Goal: Information Seeking & Learning: Learn about a topic

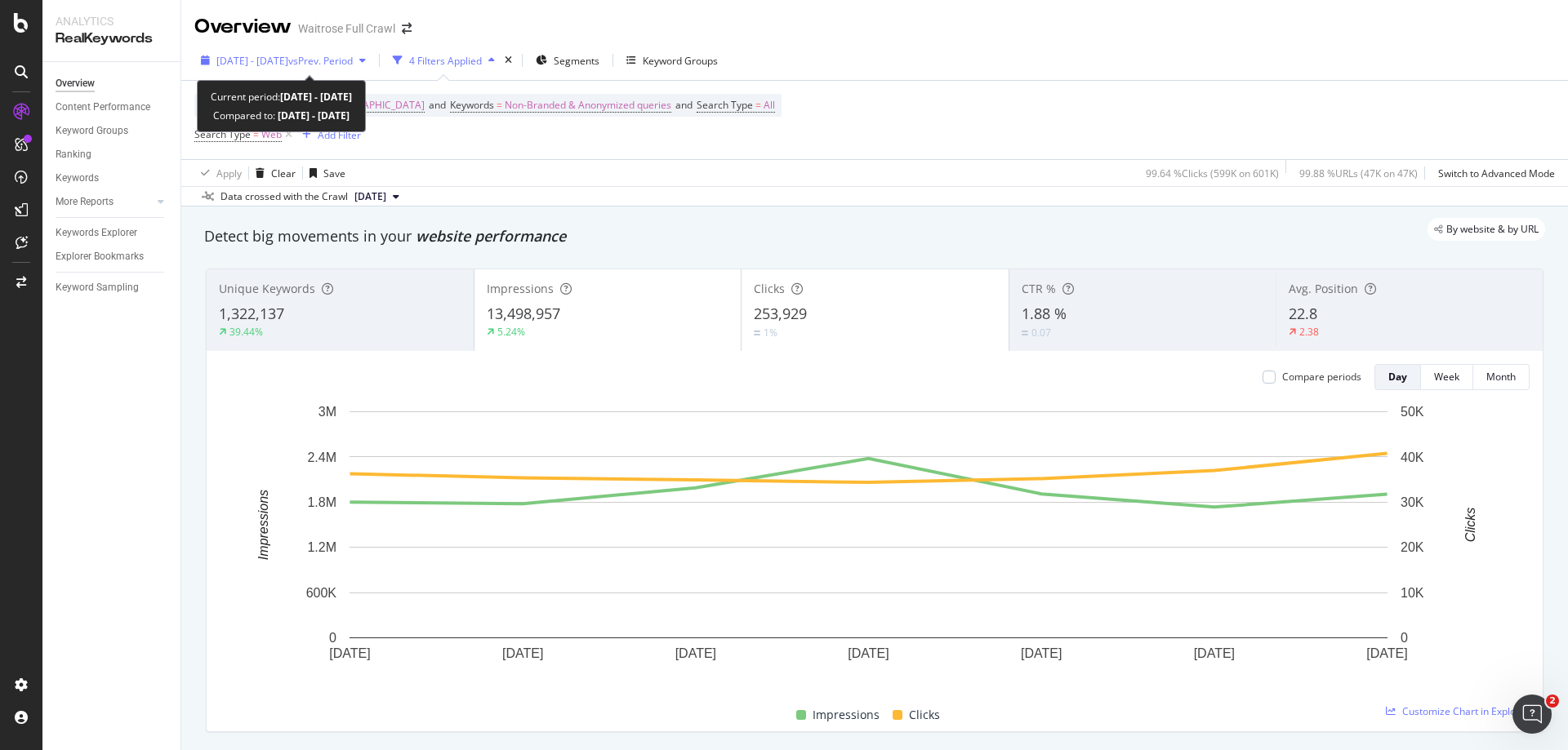
click at [353, 67] on span "vs Prev. Period" at bounding box center [321, 61] width 65 height 14
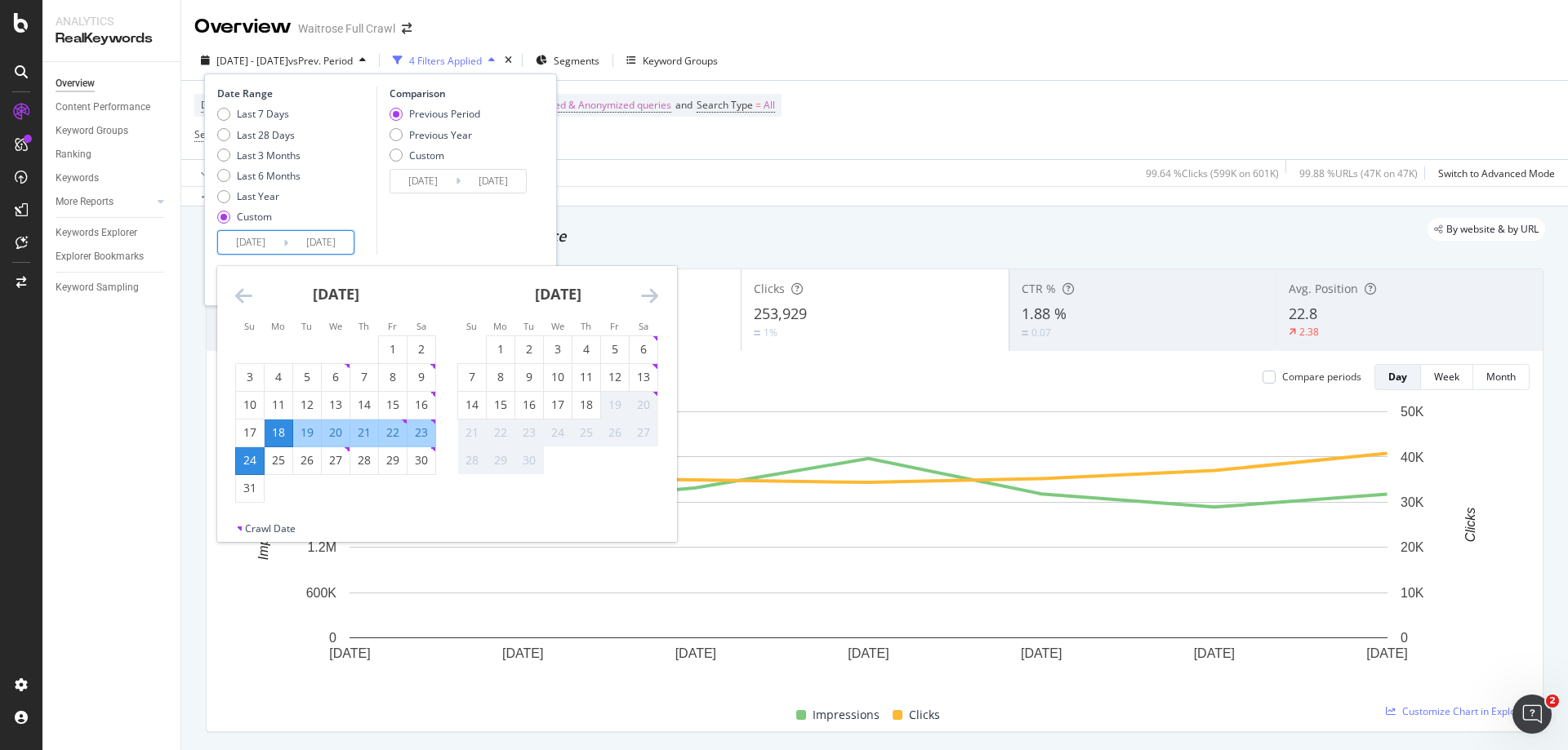
click at [255, 238] on input "[DATE]" at bounding box center [250, 243] width 65 height 23
click at [476, 411] on div "14" at bounding box center [471, 404] width 28 height 16
type input "[DATE]"
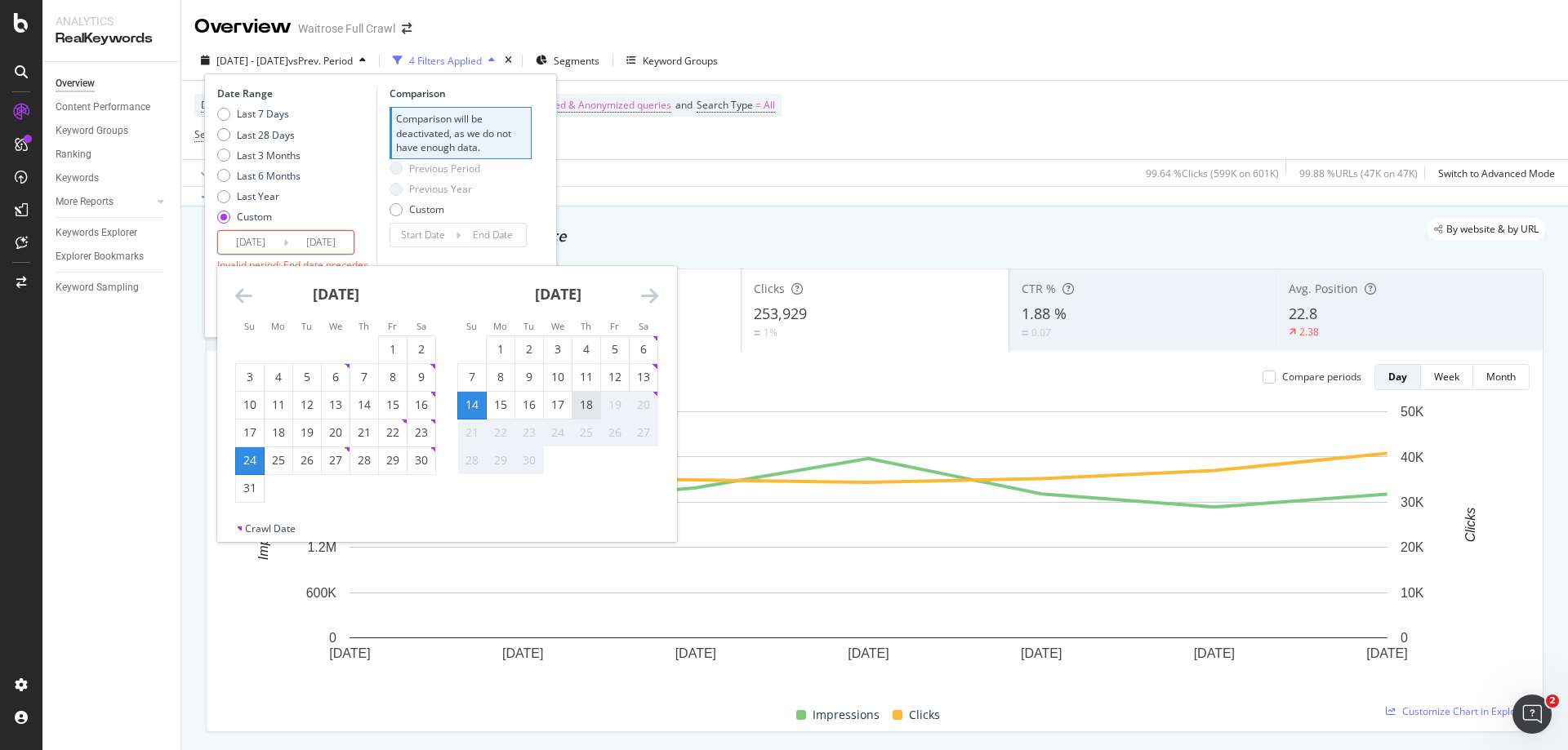
click at [585, 404] on div "18" at bounding box center [586, 404] width 28 height 16
type input "[DATE]"
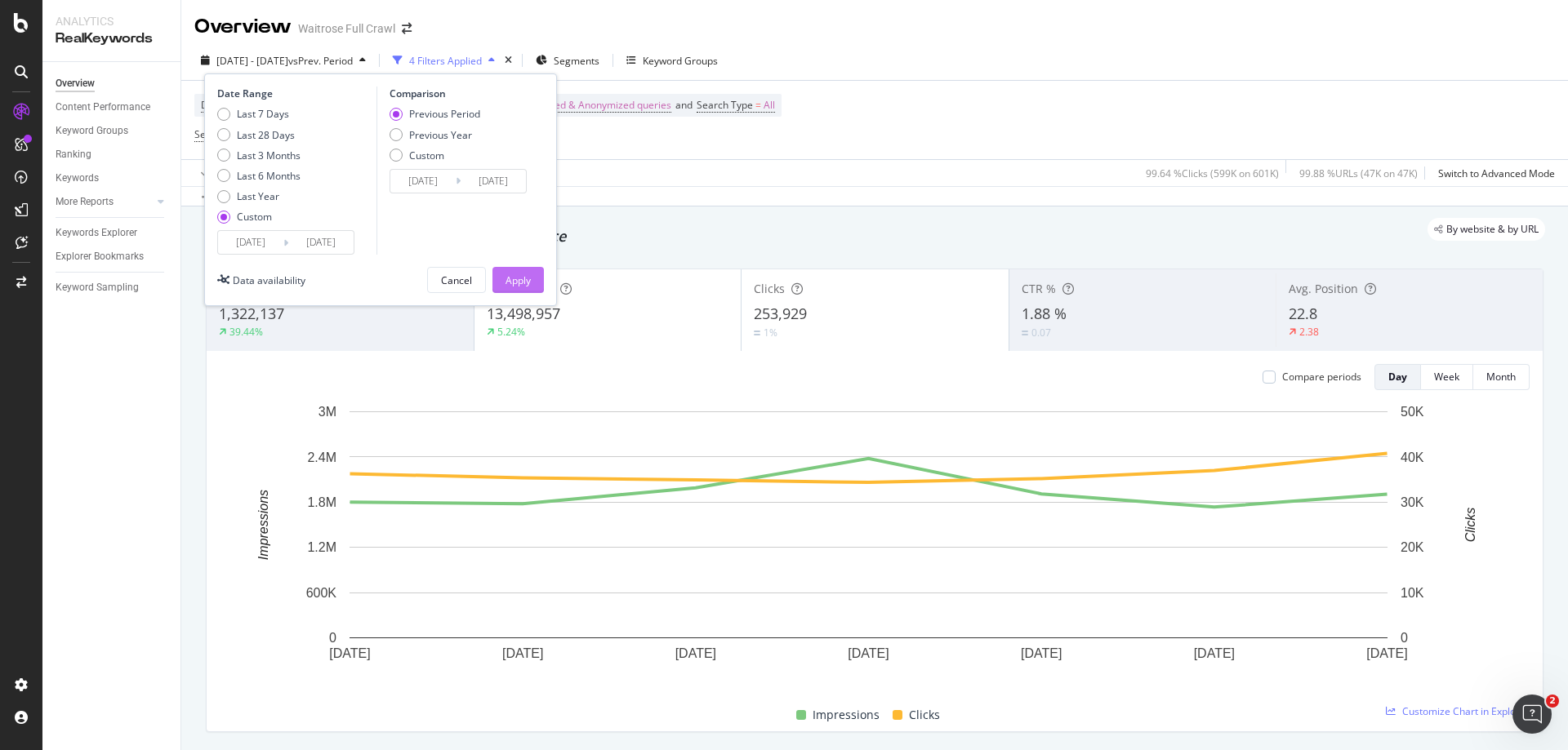
click at [524, 280] on div "Apply" at bounding box center [518, 280] width 26 height 14
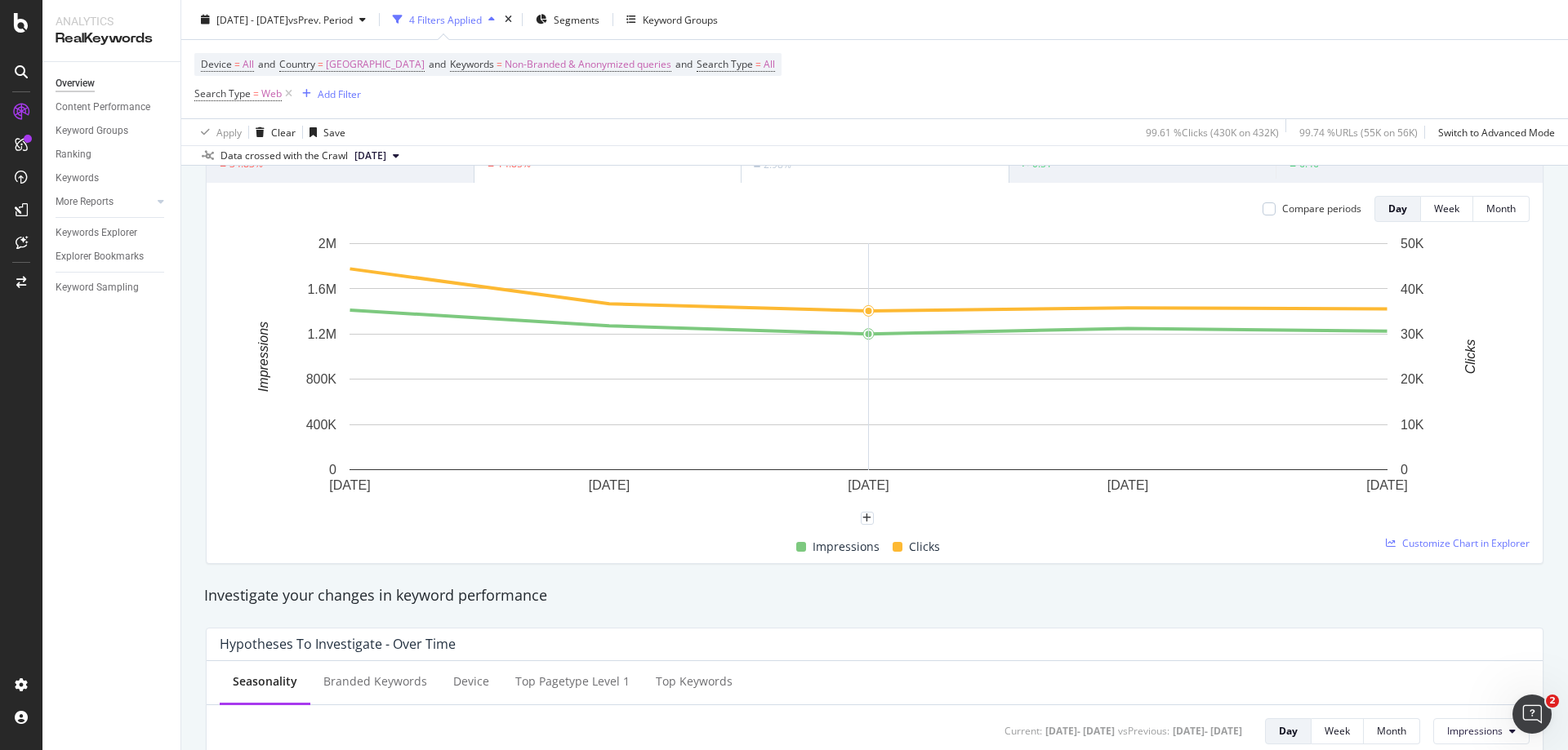
scroll to position [82, 0]
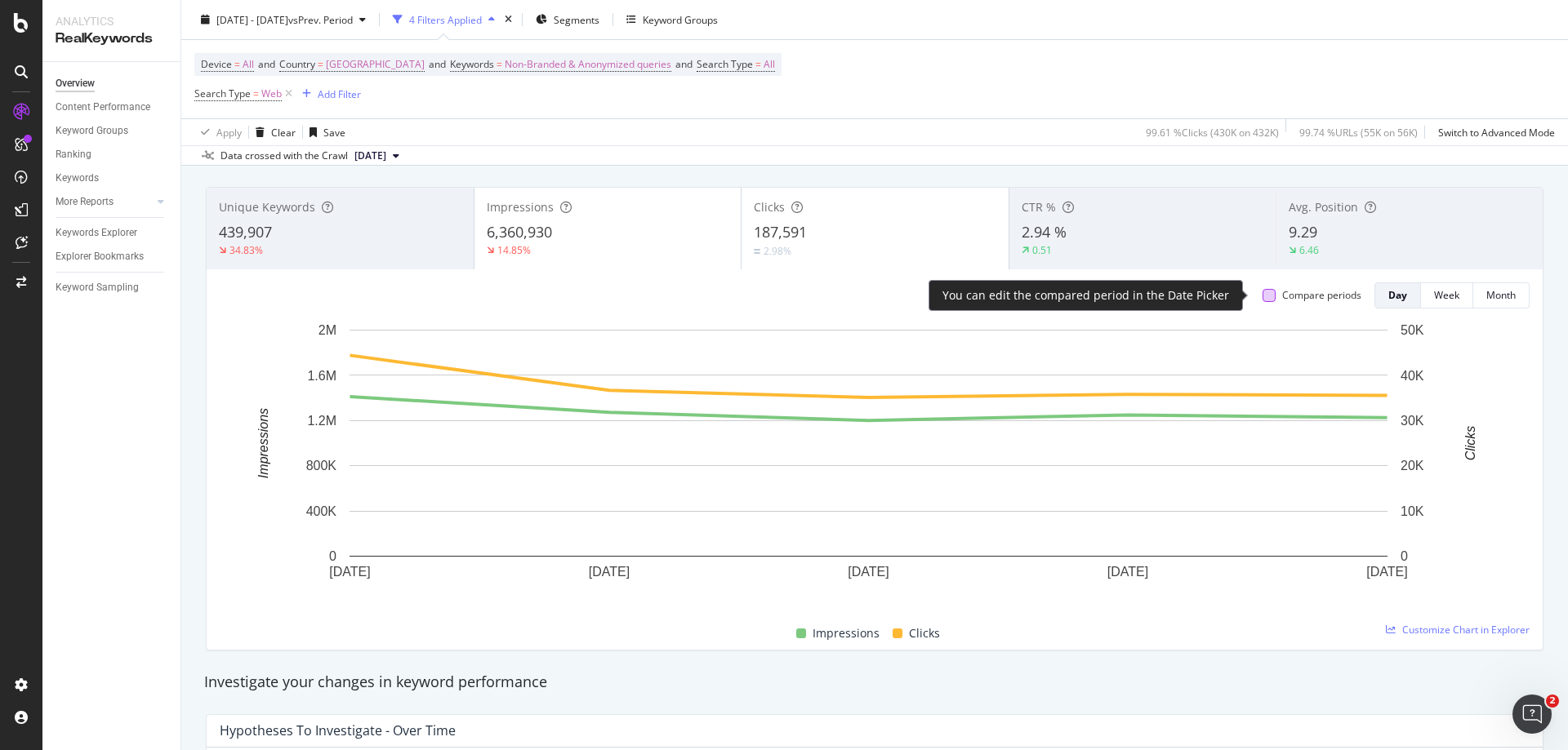
click at [1263, 291] on div at bounding box center [1269, 296] width 13 height 13
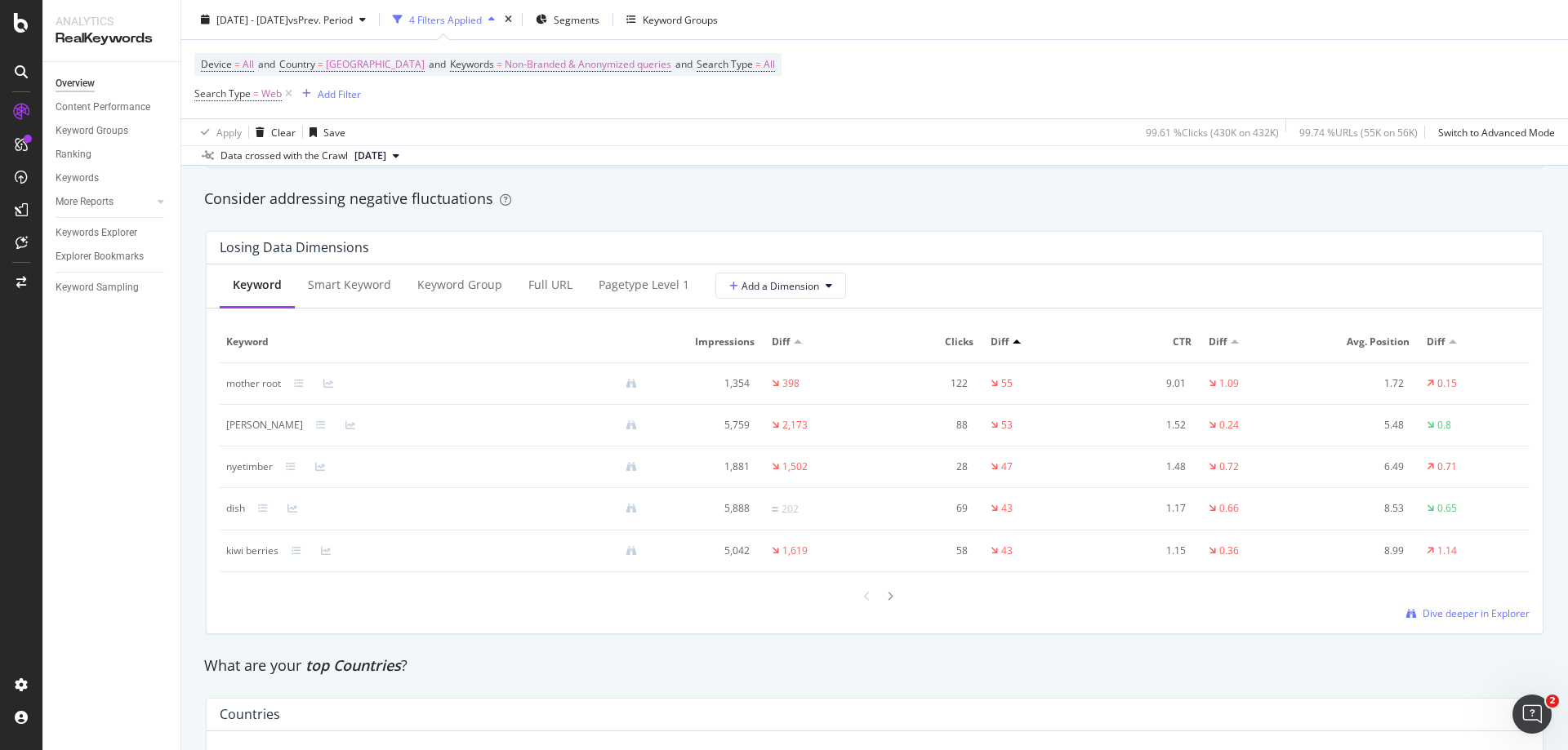
scroll to position [1877, 0]
click at [794, 343] on div at bounding box center [798, 343] width 9 height 4
click at [618, 286] on div "pagetype Level 1" at bounding box center [644, 286] width 91 height 16
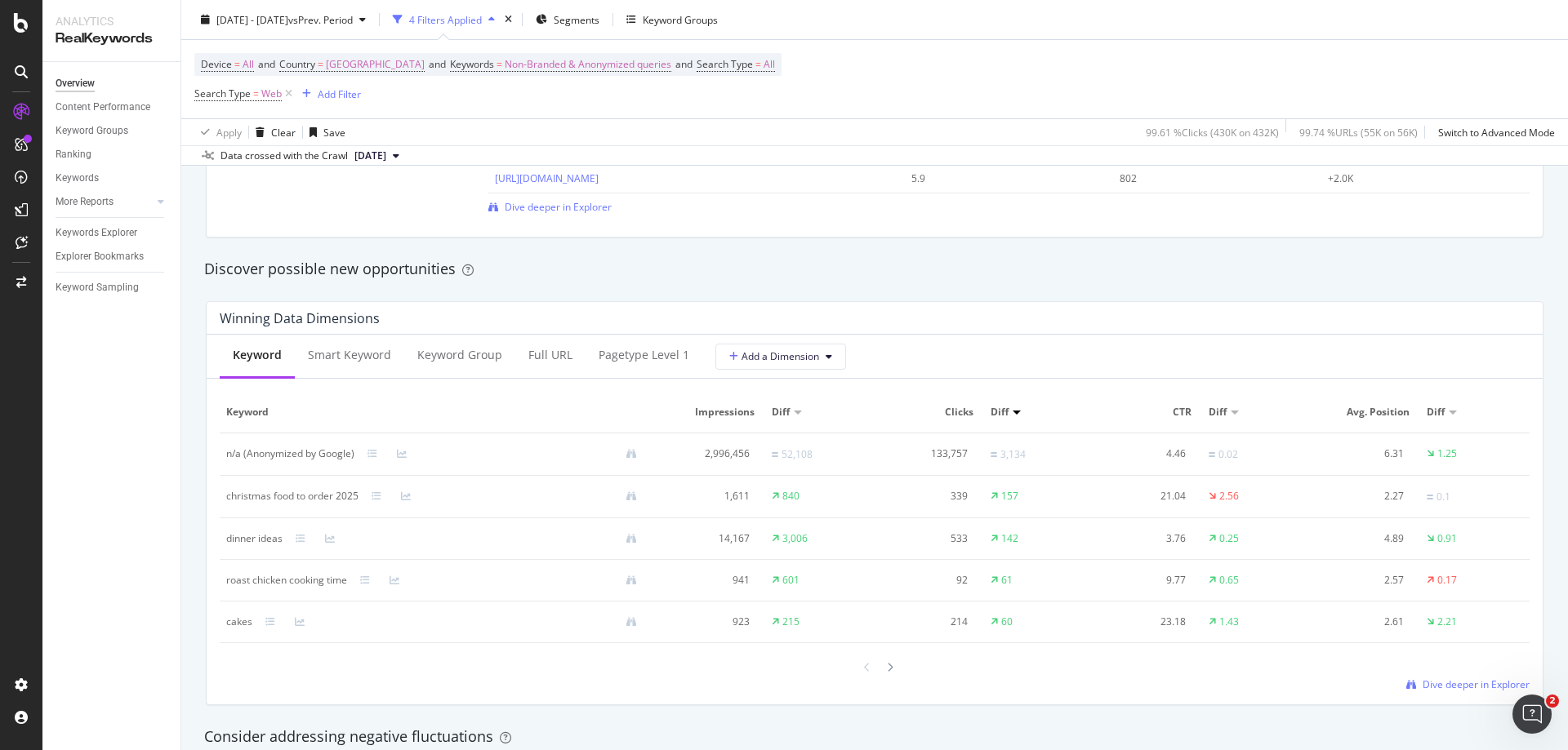
scroll to position [1306, 0]
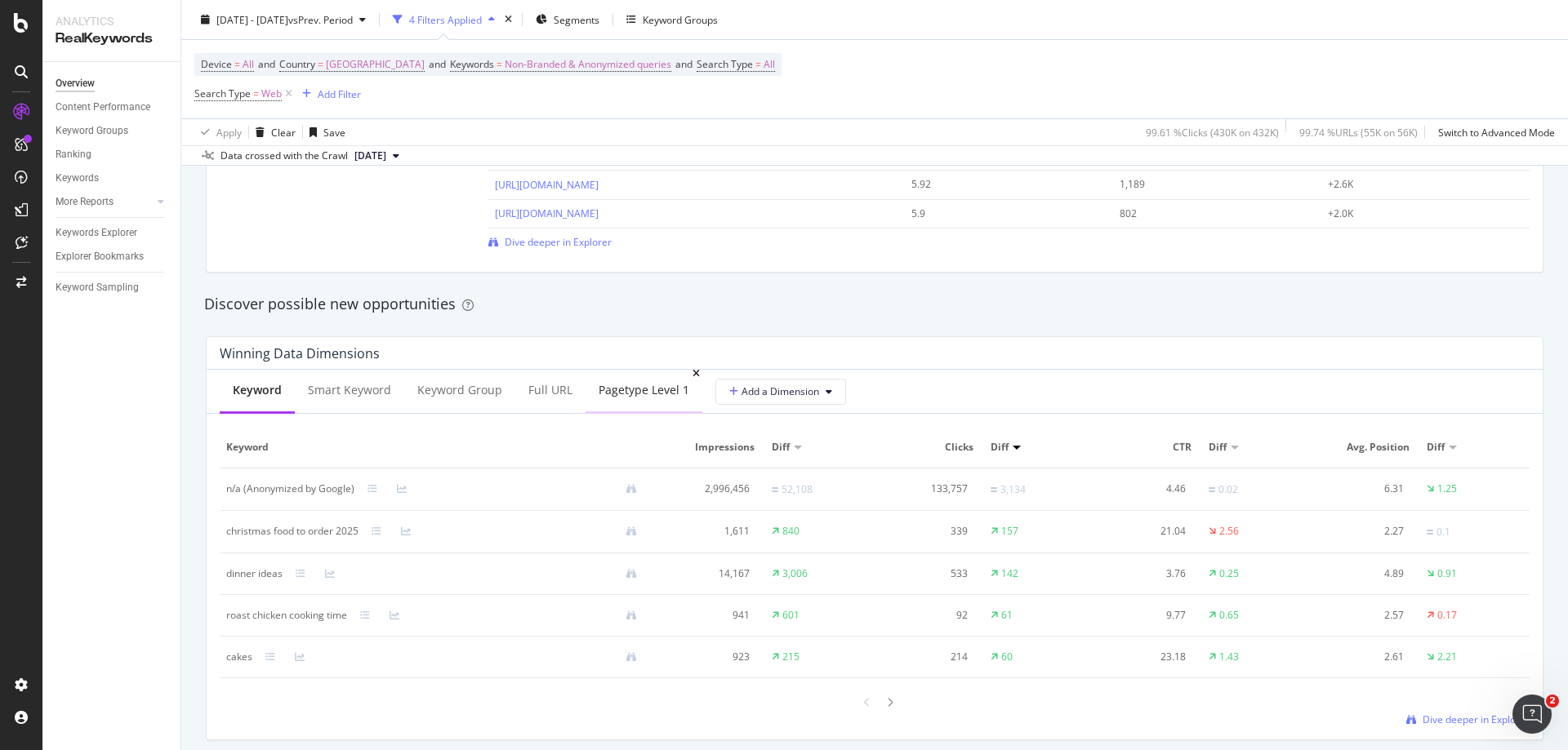
click at [625, 396] on div "pagetype Level 1" at bounding box center [644, 390] width 91 height 16
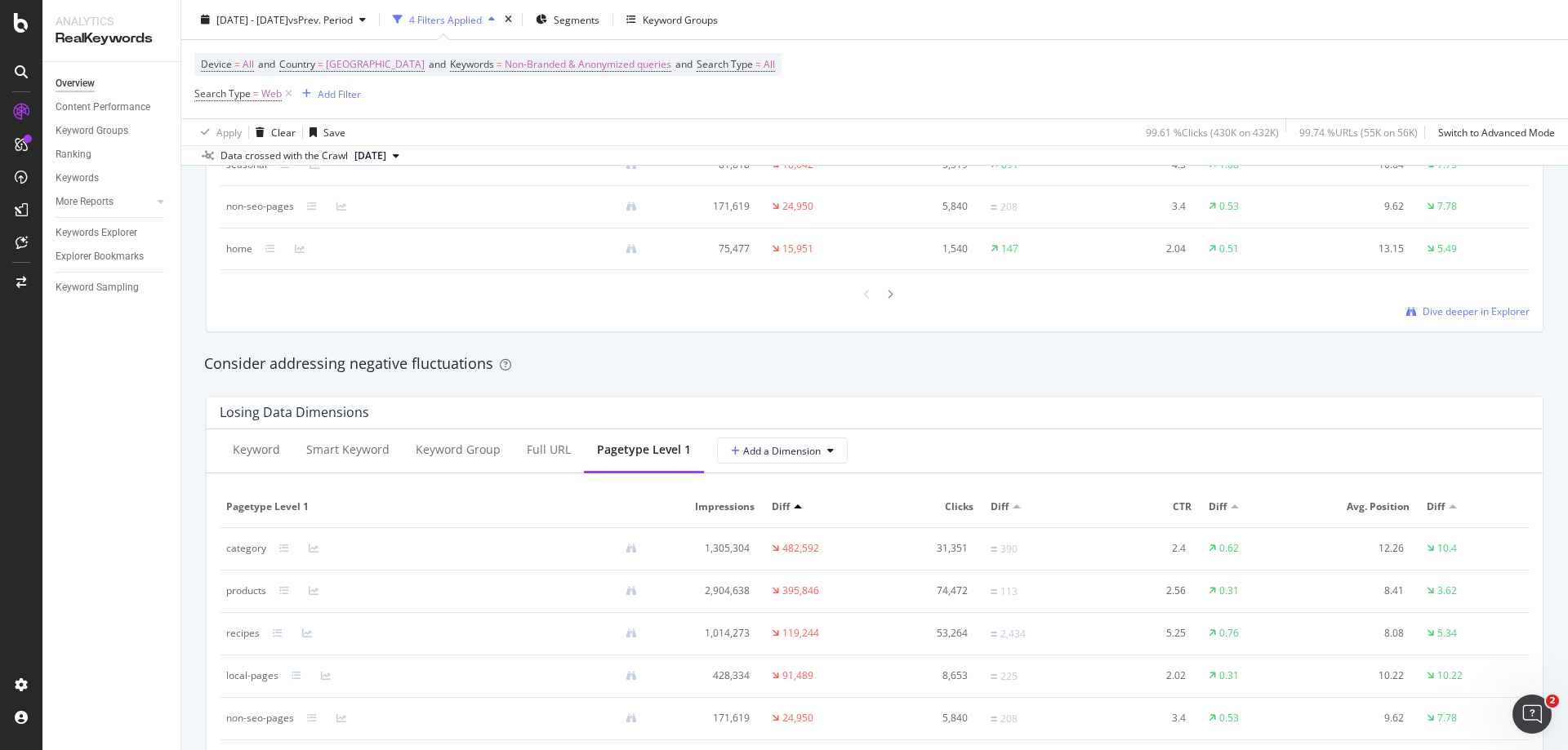
scroll to position [1796, 0]
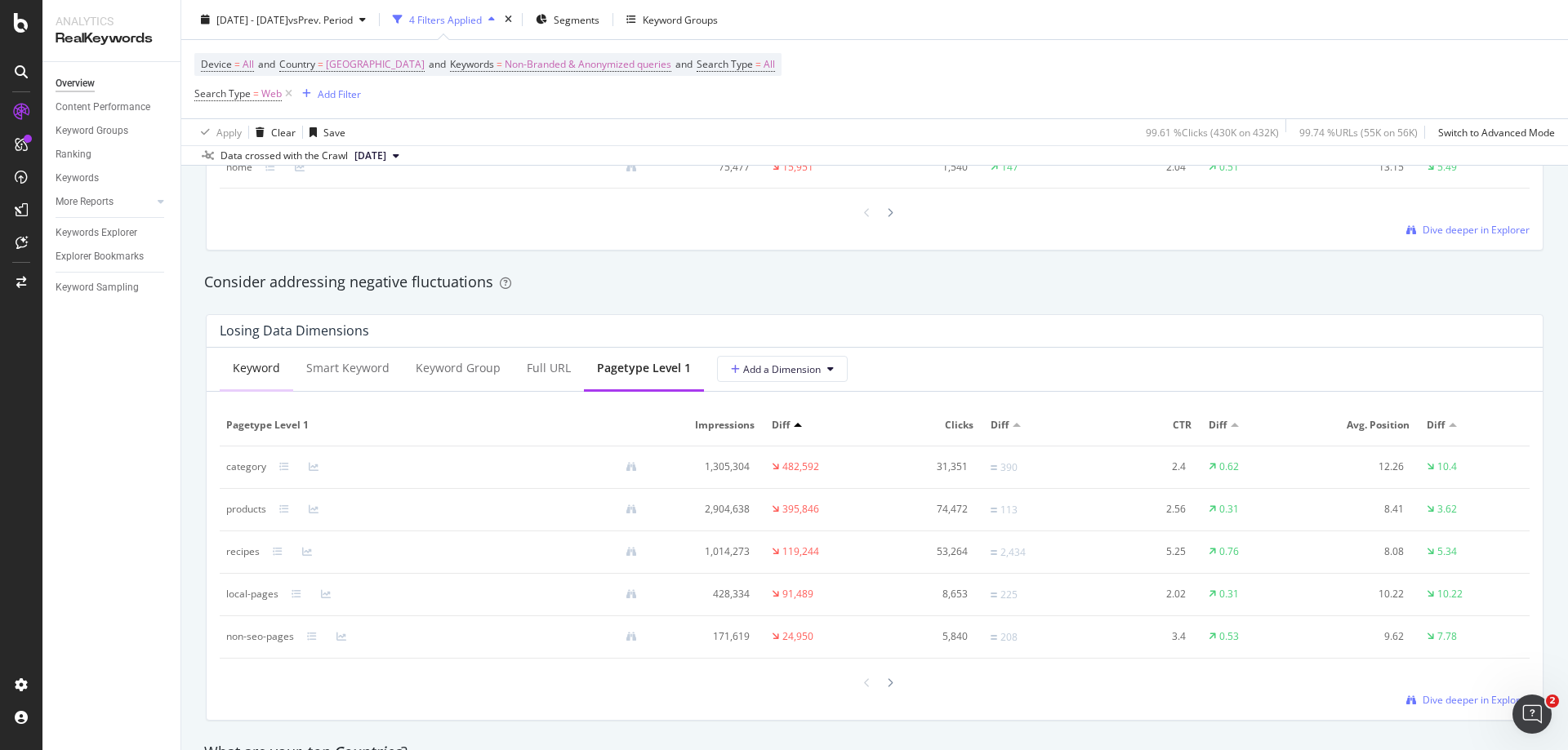
click at [237, 360] on div "Keyword" at bounding box center [256, 368] width 47 height 16
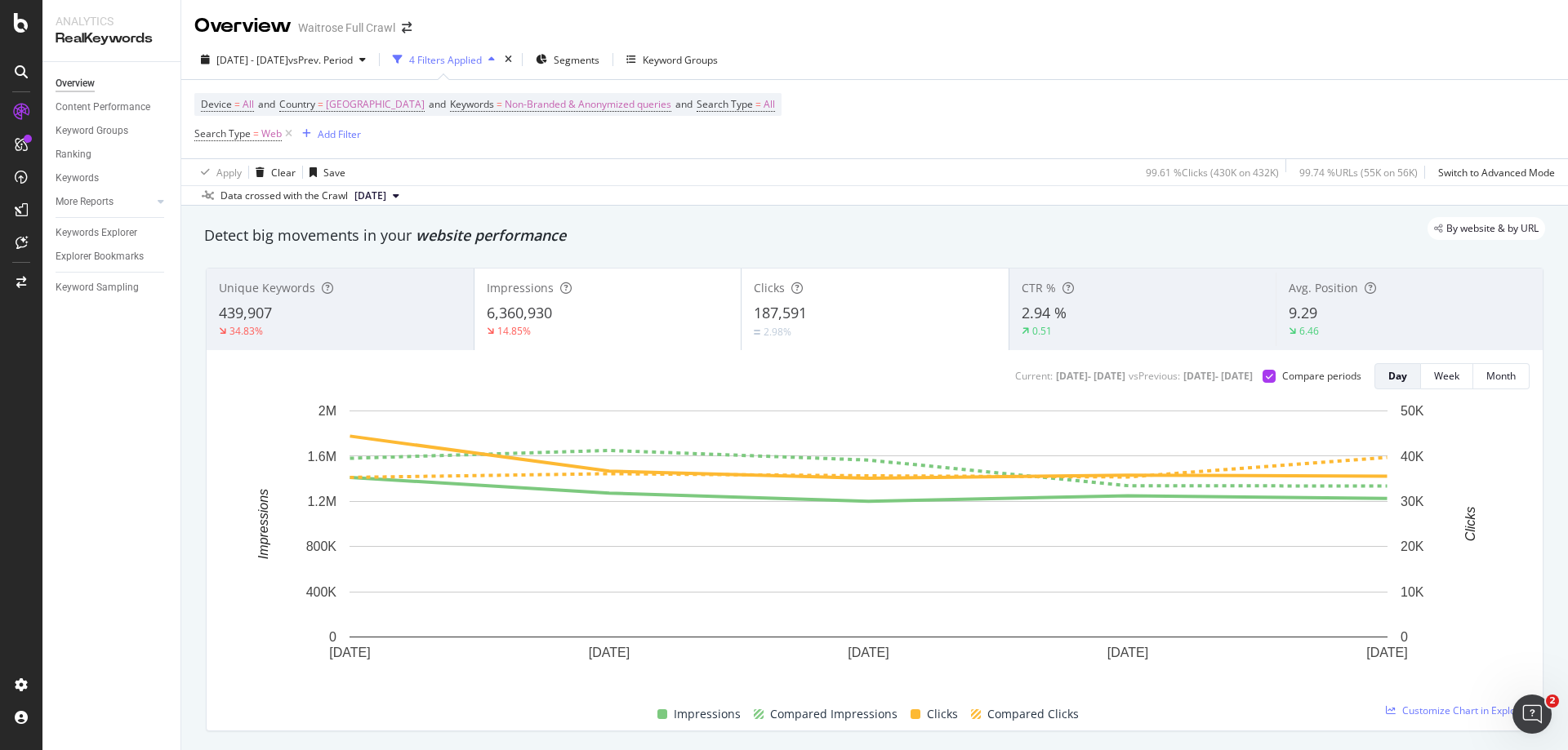
scroll to position [0, 0]
click at [716, 61] on div "Keyword Groups" at bounding box center [680, 61] width 75 height 14
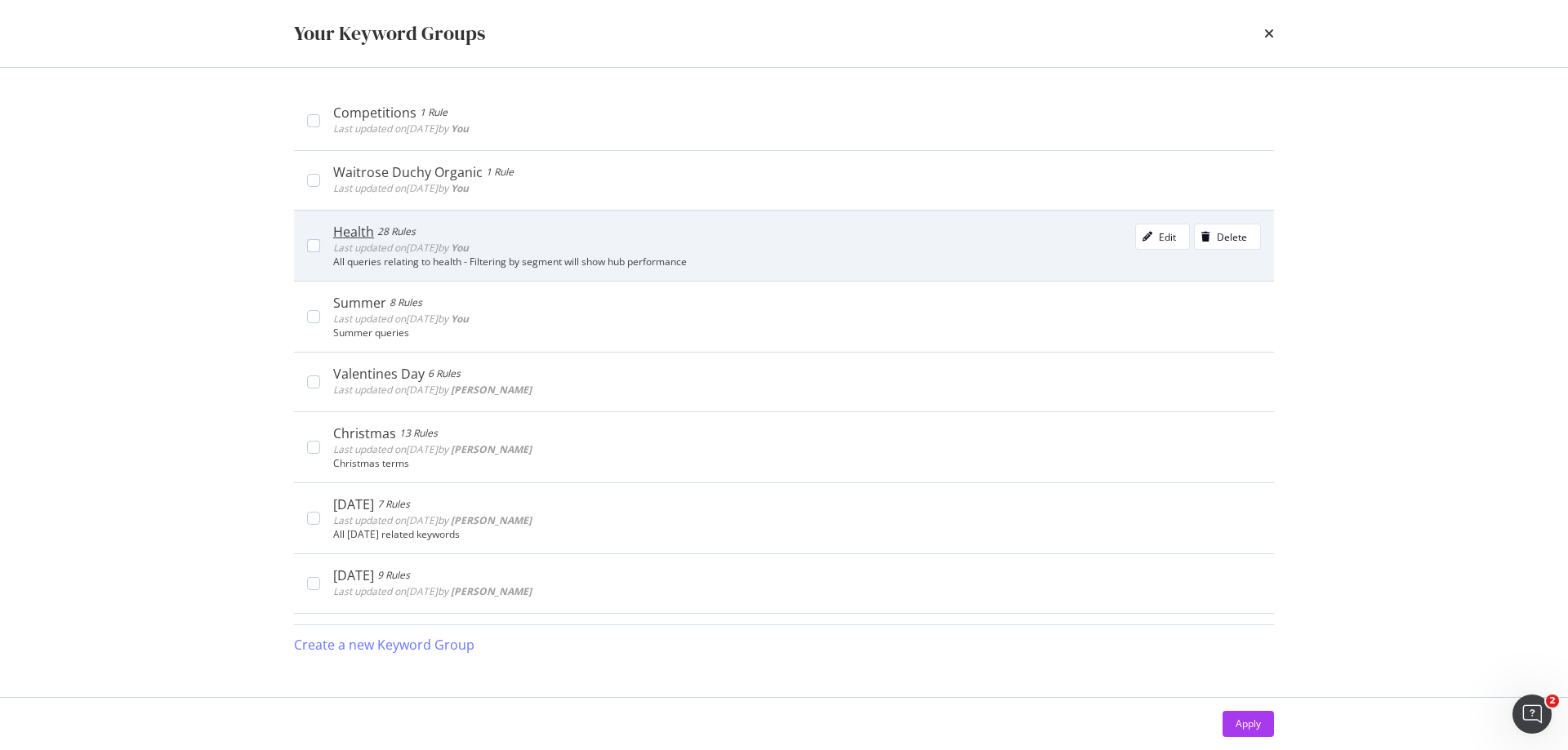
scroll to position [490, 0]
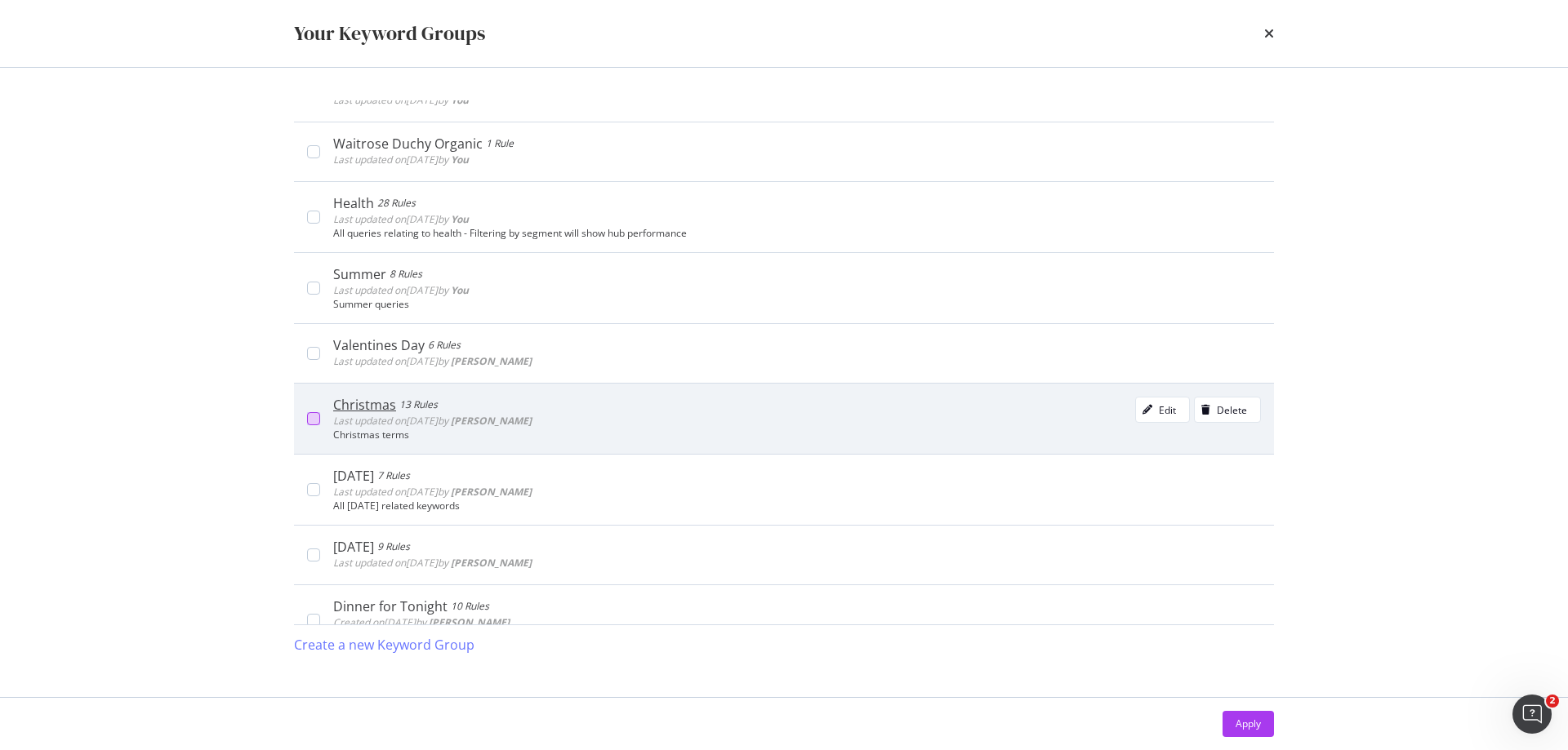
click at [308, 418] on div "modal" at bounding box center [314, 419] width 13 height 13
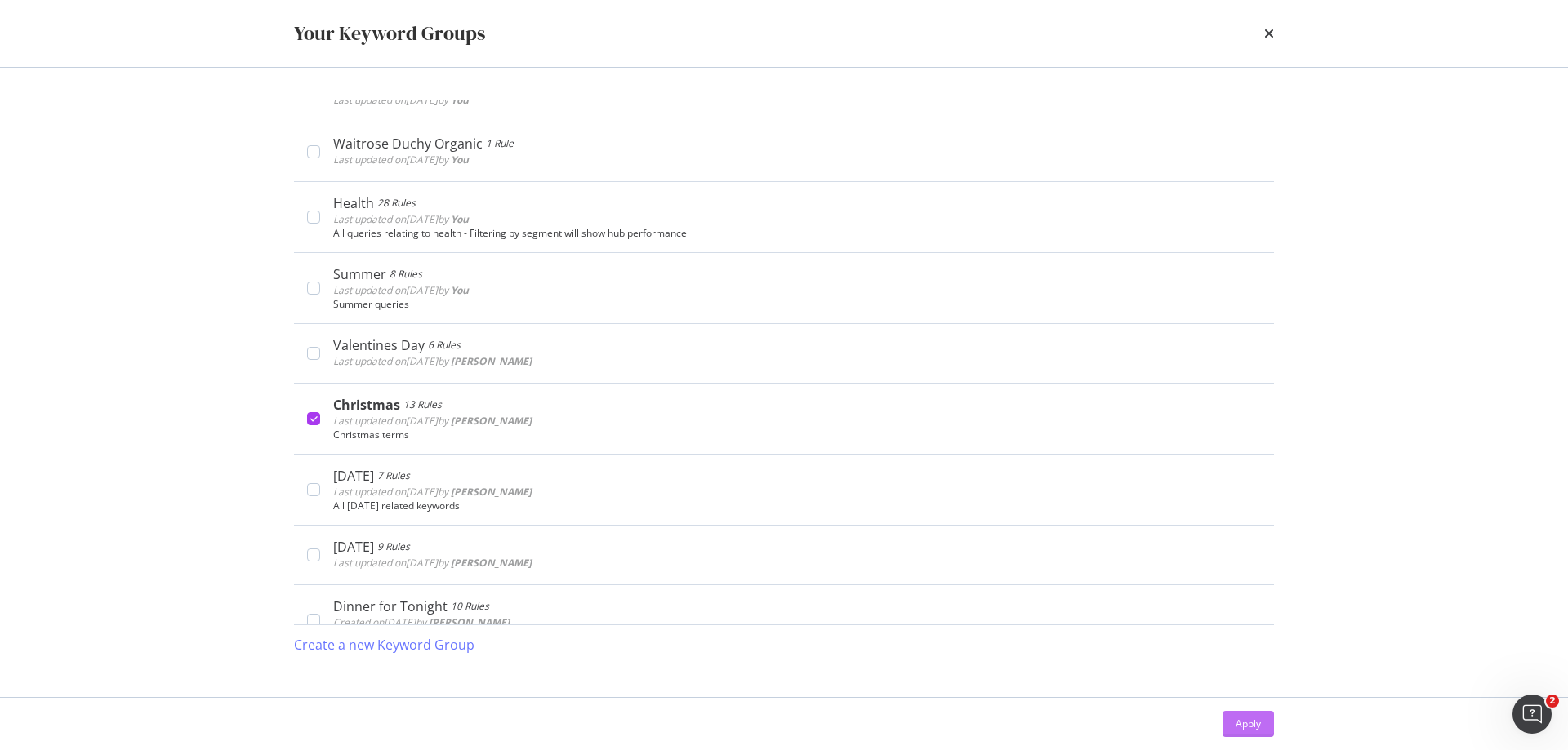
click at [1245, 717] on div "Apply" at bounding box center [1248, 723] width 26 height 14
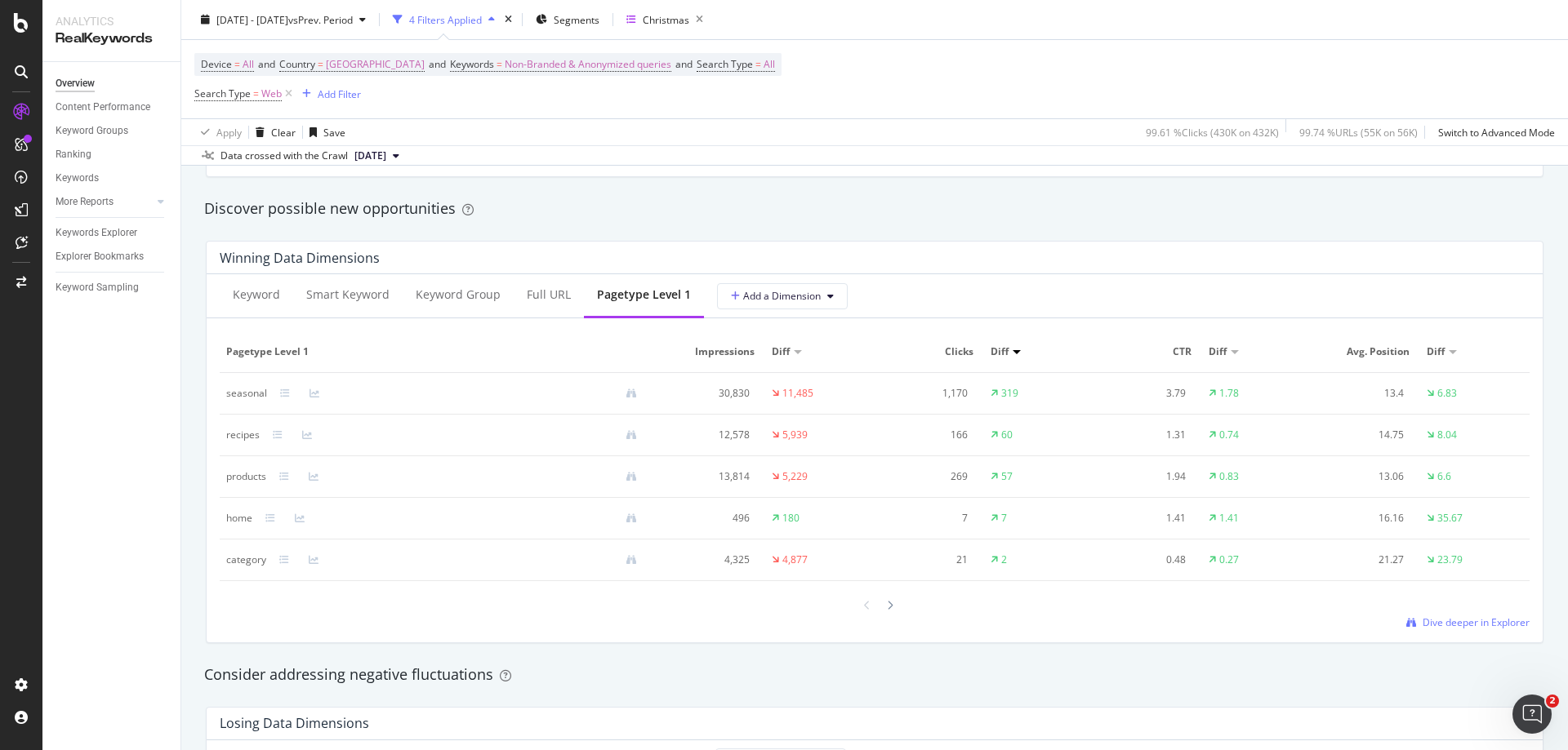
scroll to position [1388, 0]
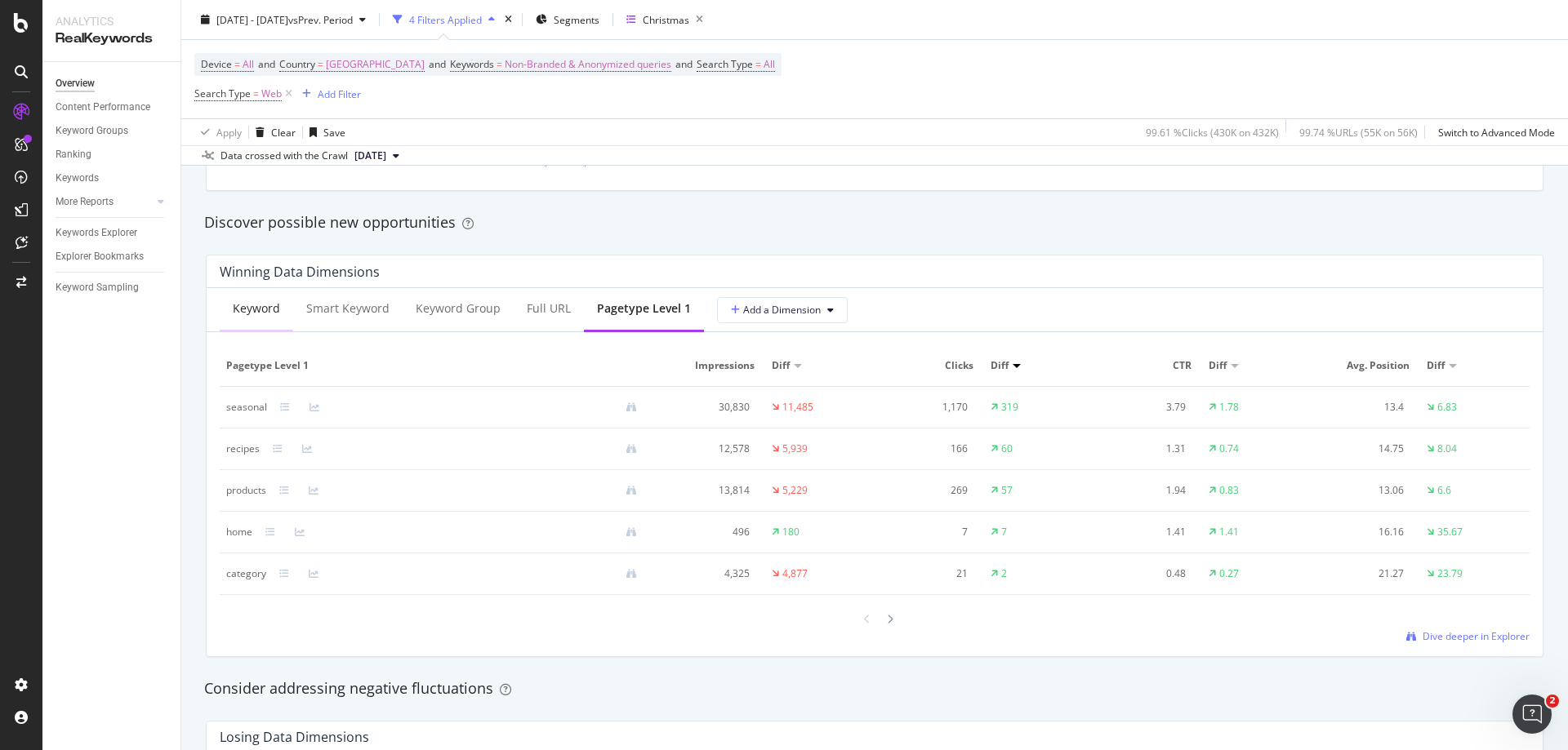
click at [267, 309] on div "Keyword" at bounding box center [256, 308] width 47 height 16
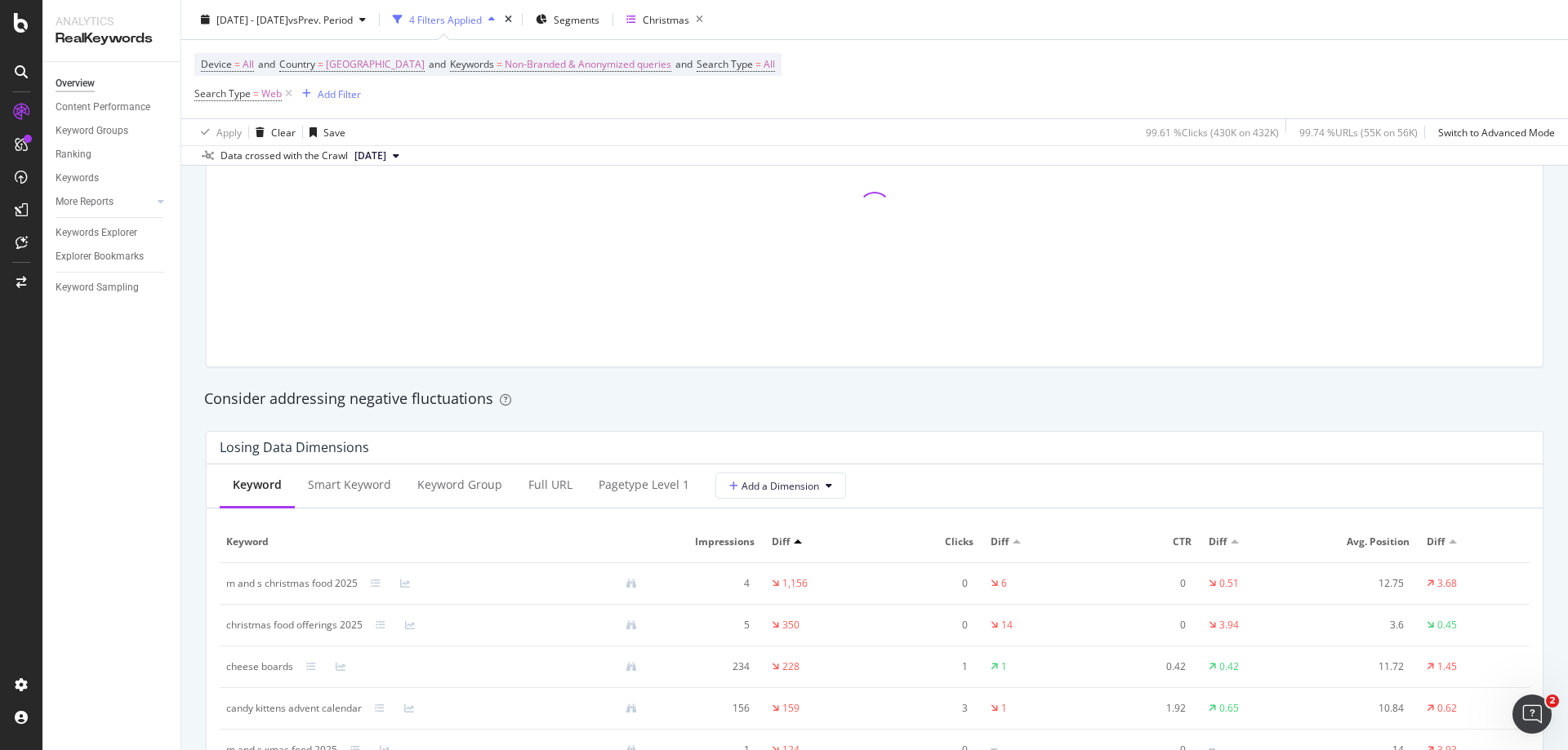
scroll to position [1714, 0]
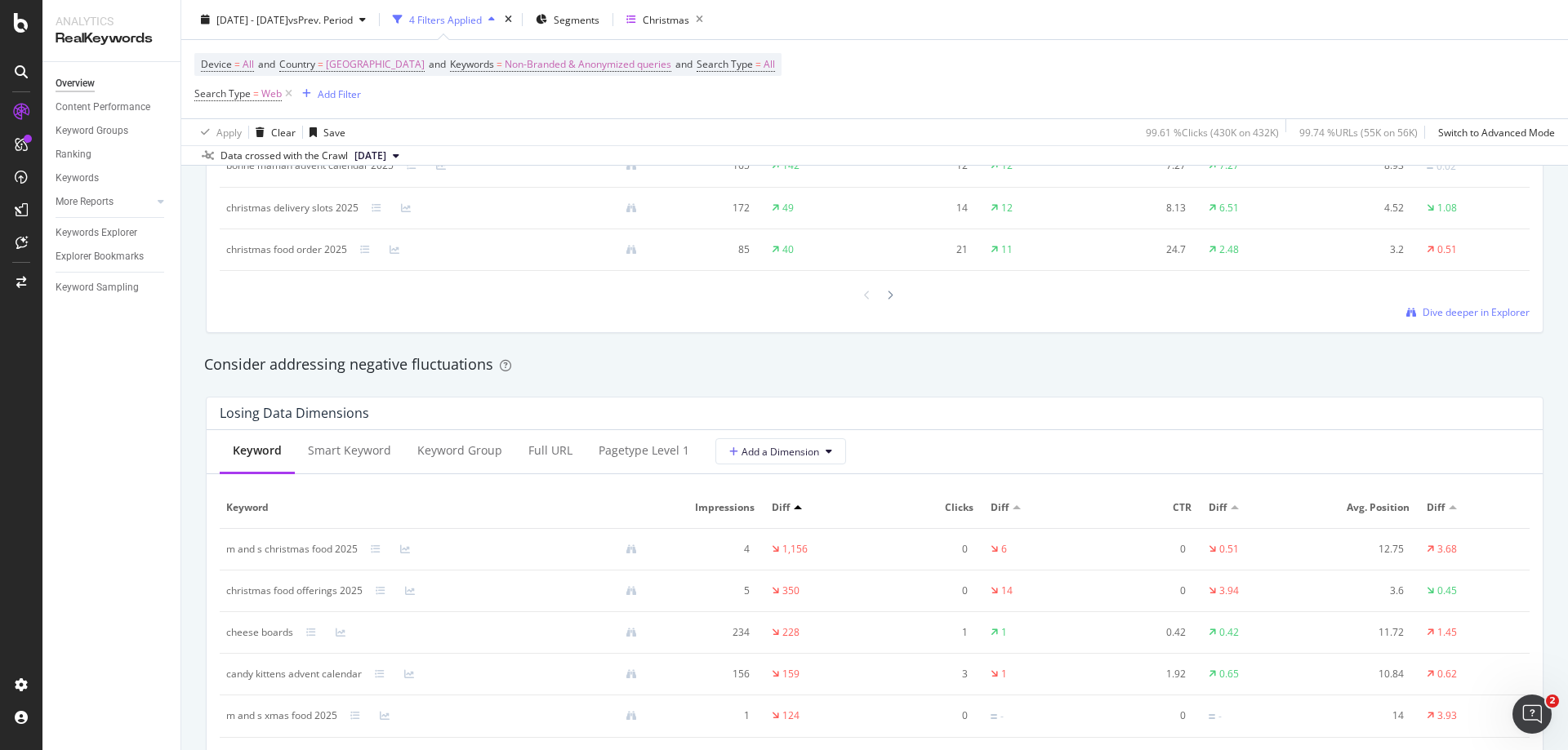
click at [1013, 508] on div at bounding box center [1017, 507] width 9 height 4
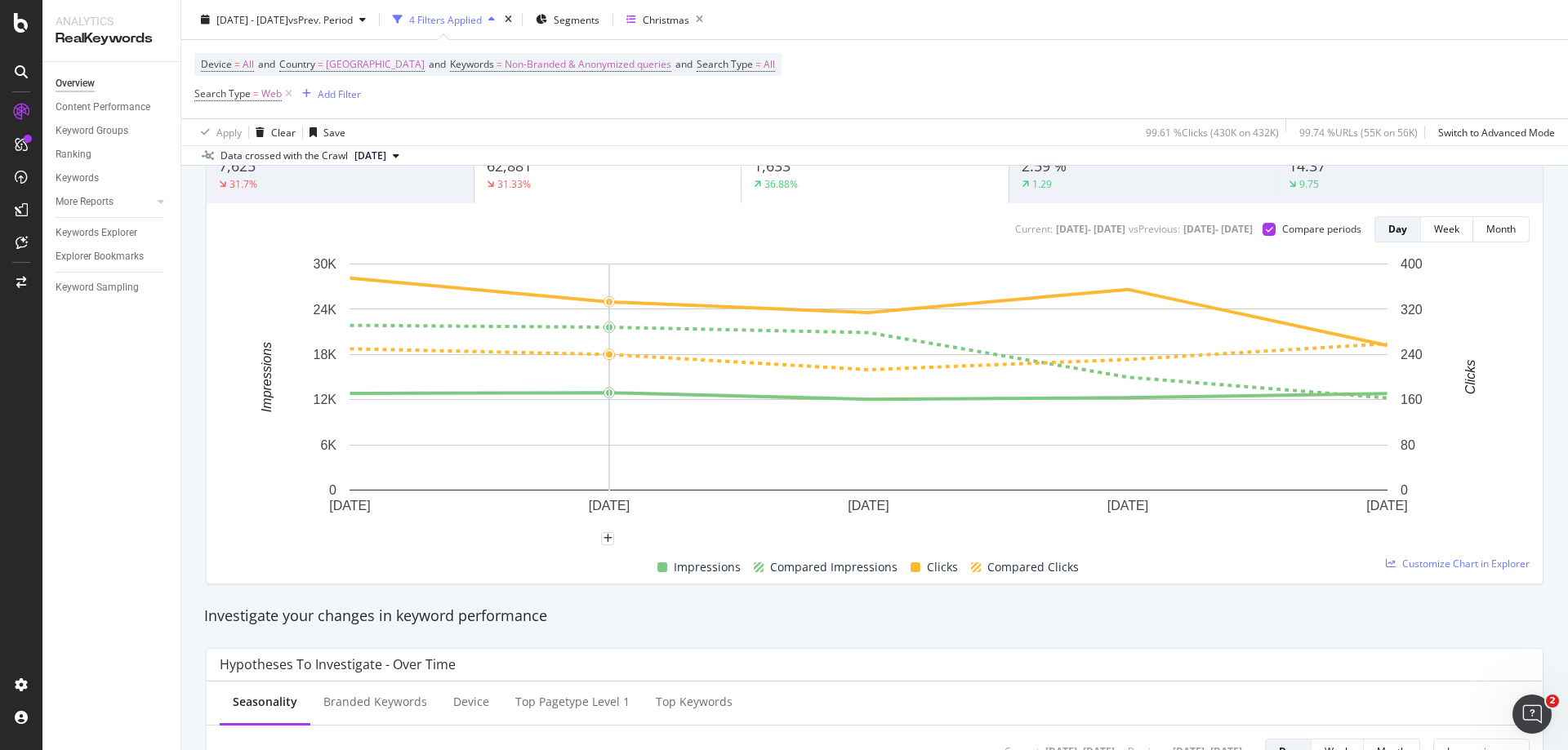
scroll to position [0, 0]
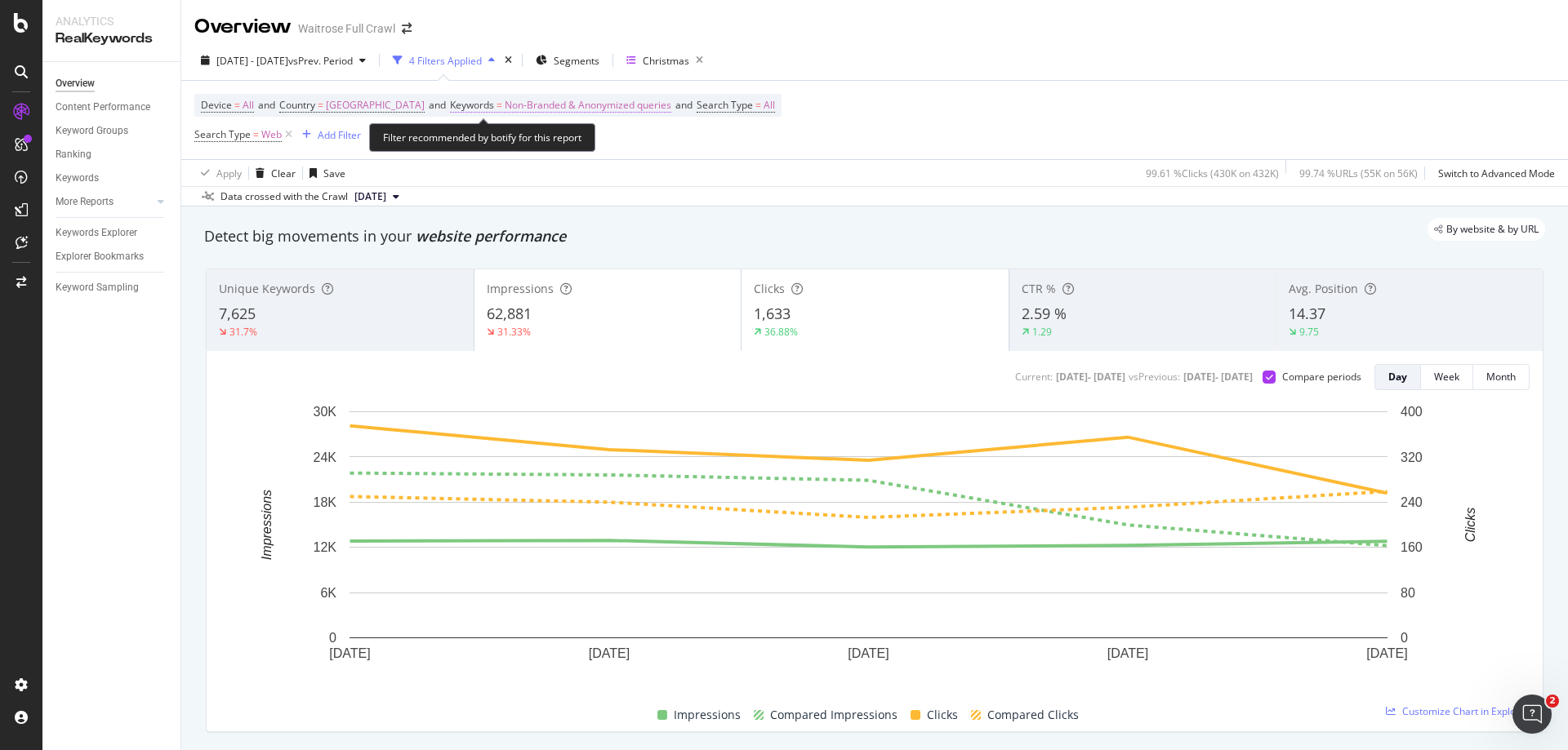
click at [534, 109] on span "Non-Branded & Anonymized queries" at bounding box center [588, 105] width 167 height 23
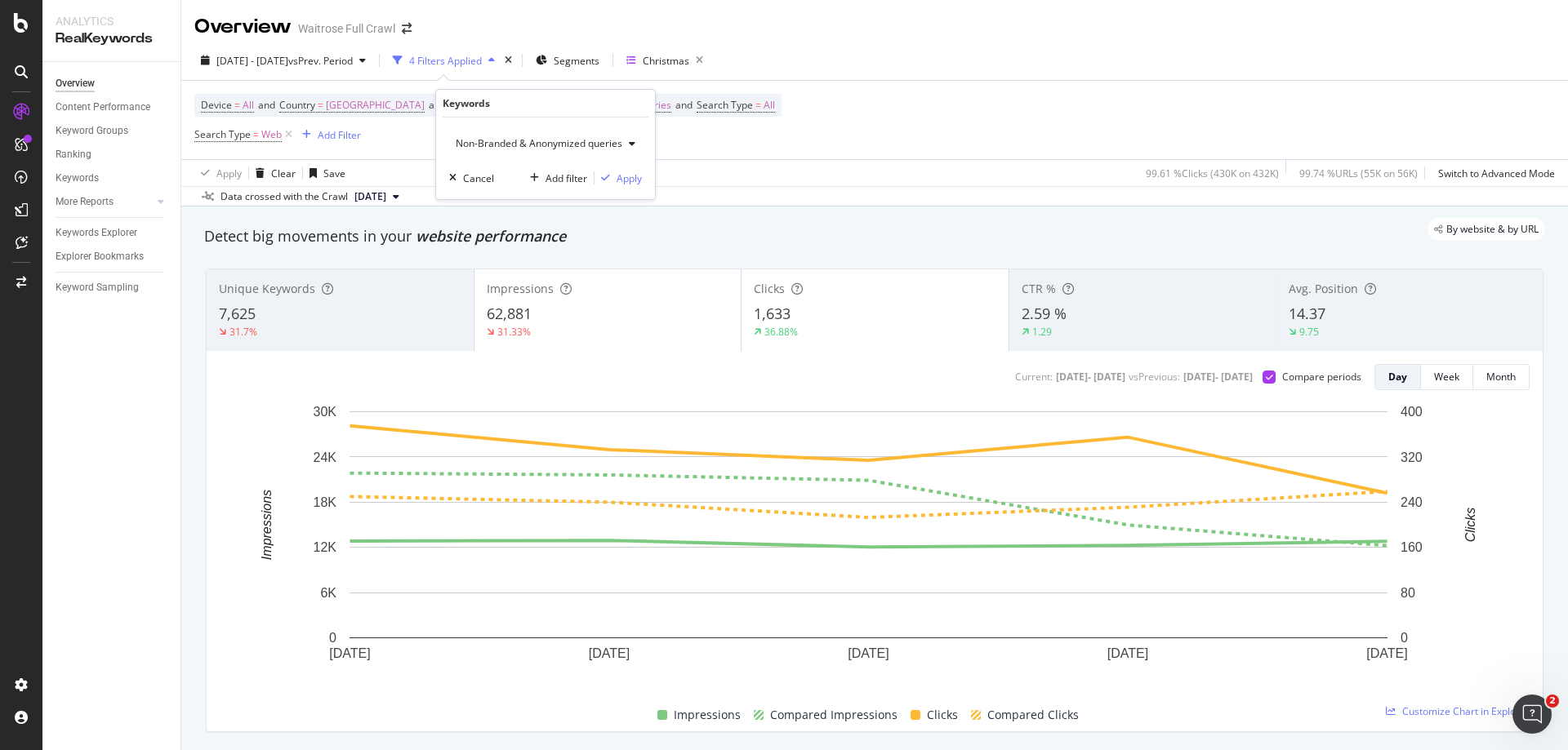
click at [535, 140] on span "Non-Branded & Anonymized queries" at bounding box center [536, 143] width 174 height 14
click at [485, 198] on span "Branded" at bounding box center [548, 199] width 171 height 14
click at [605, 177] on div "Apply" at bounding box center [616, 178] width 26 height 14
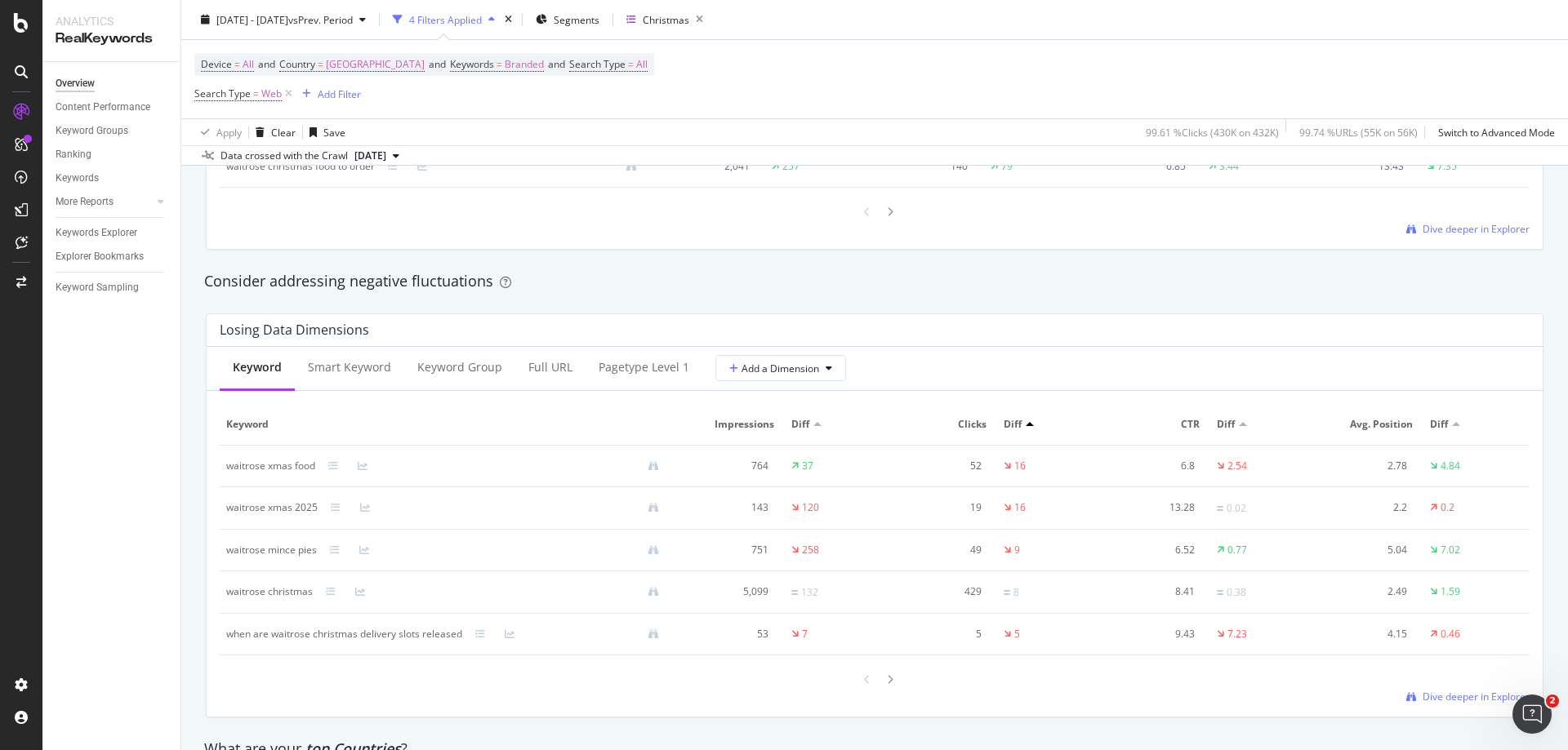
scroll to position [1388, 0]
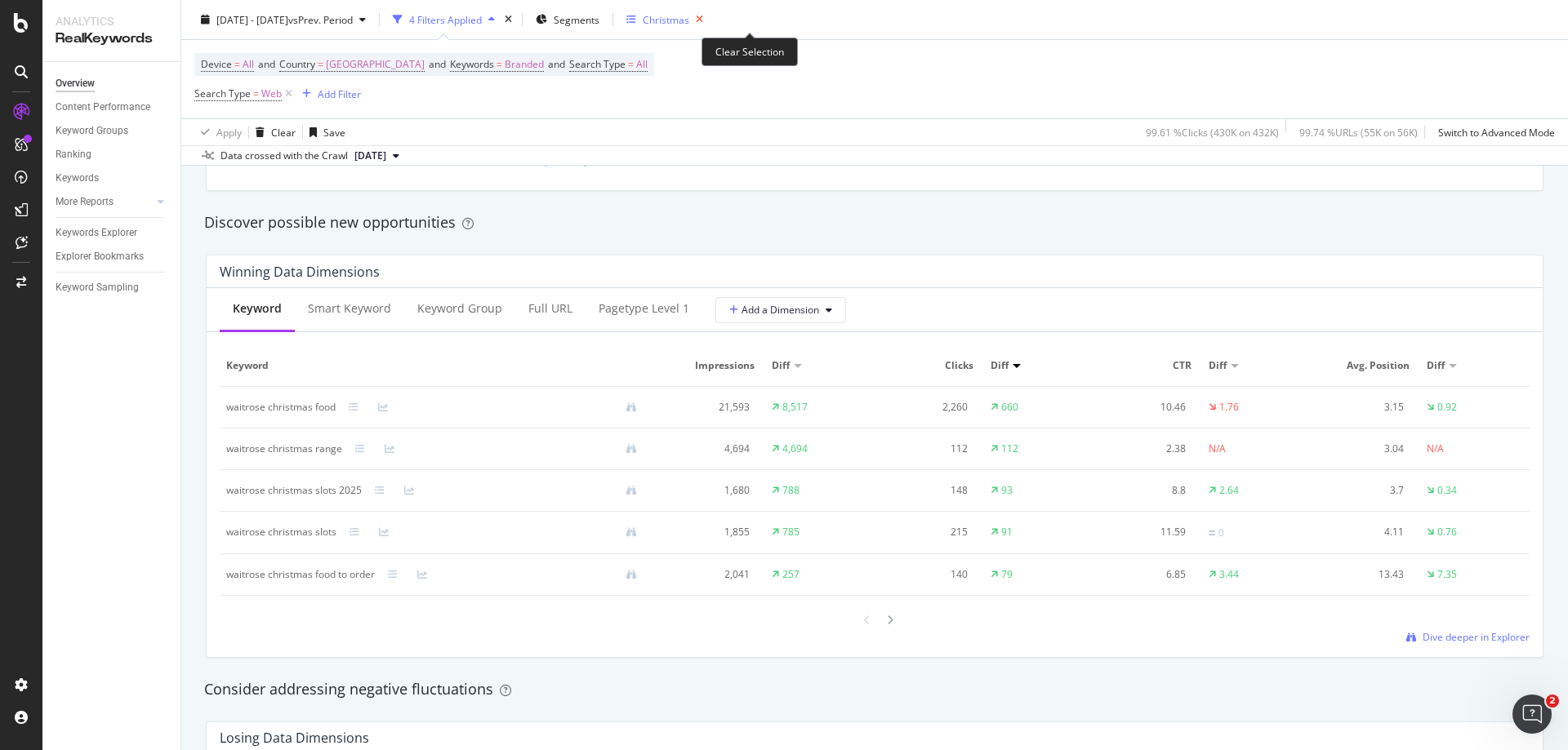
click at [710, 17] on icon "button" at bounding box center [700, 20] width 21 height 23
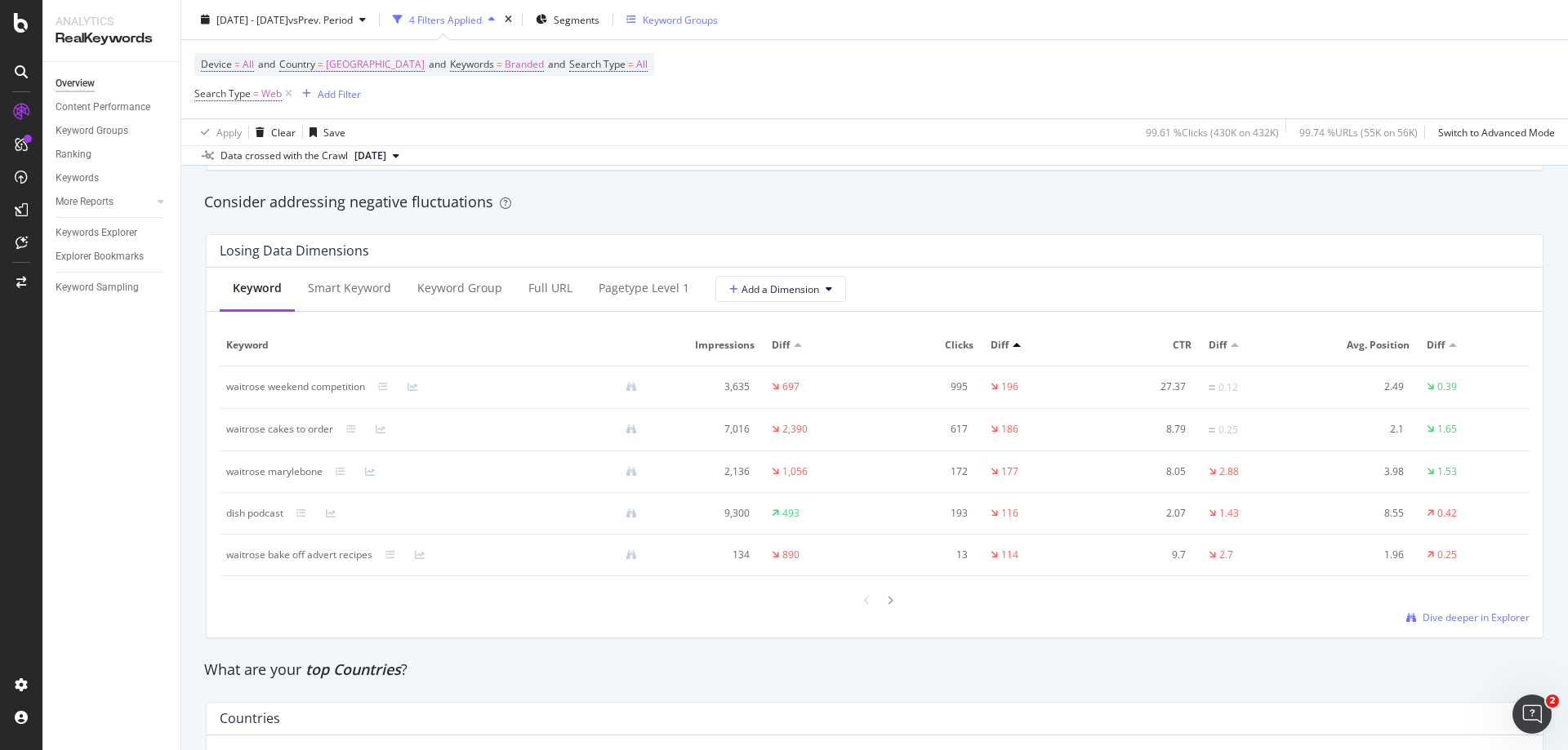
scroll to position [1877, 0]
click at [794, 343] on div at bounding box center [798, 344] width 9 height 4
click at [1013, 343] on div at bounding box center [1017, 344] width 9 height 4
click at [470, 68] on span "Keywords" at bounding box center [471, 64] width 44 height 14
click at [472, 101] on span "Branded" at bounding box center [472, 102] width 46 height 14
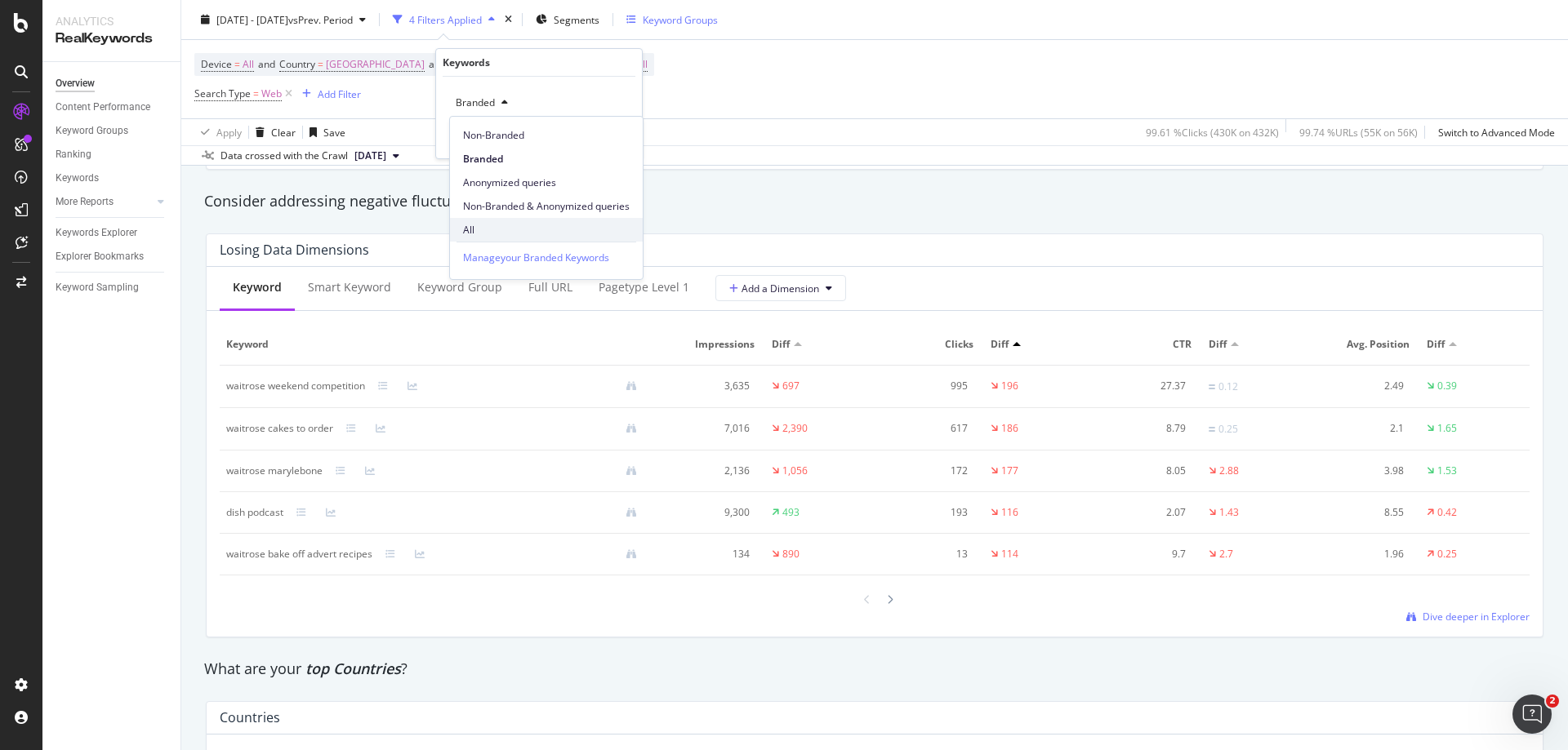
click at [480, 230] on span "All" at bounding box center [546, 229] width 167 height 14
click at [605, 135] on div "Apply" at bounding box center [616, 137] width 26 height 14
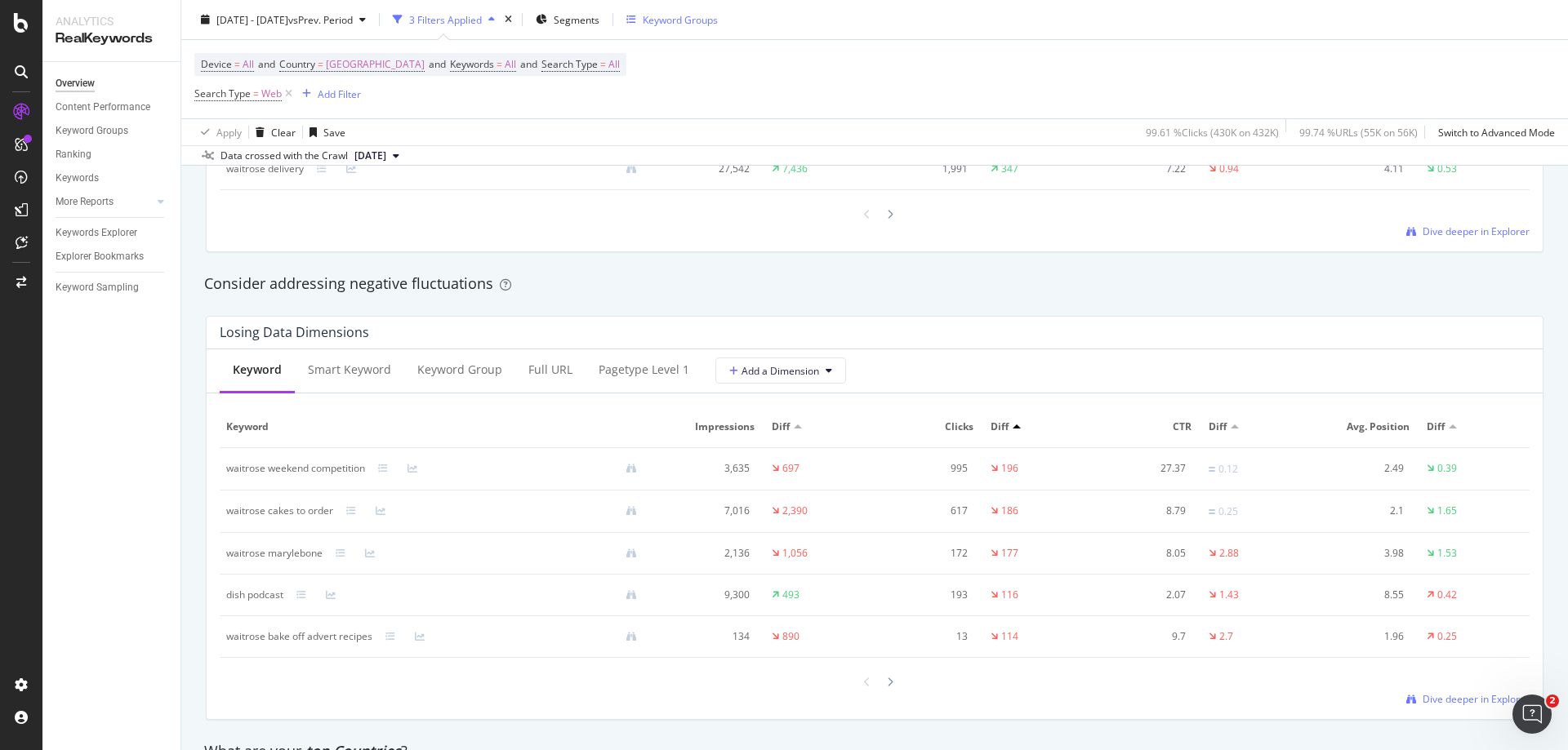
scroll to position [1796, 0]
click at [794, 426] on div at bounding box center [798, 426] width 9 height 4
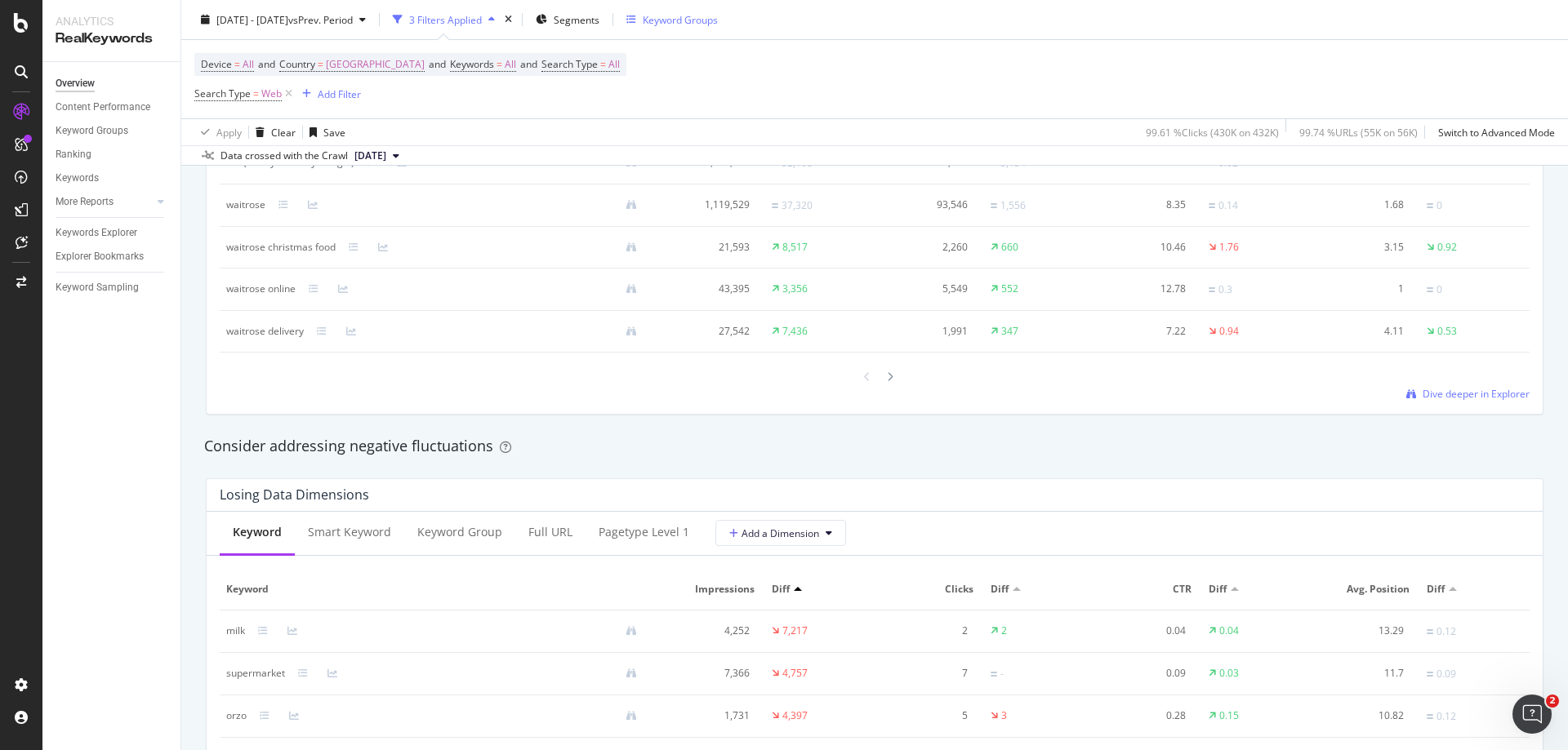
scroll to position [1714, 0]
